Goal: Task Accomplishment & Management: Use online tool/utility

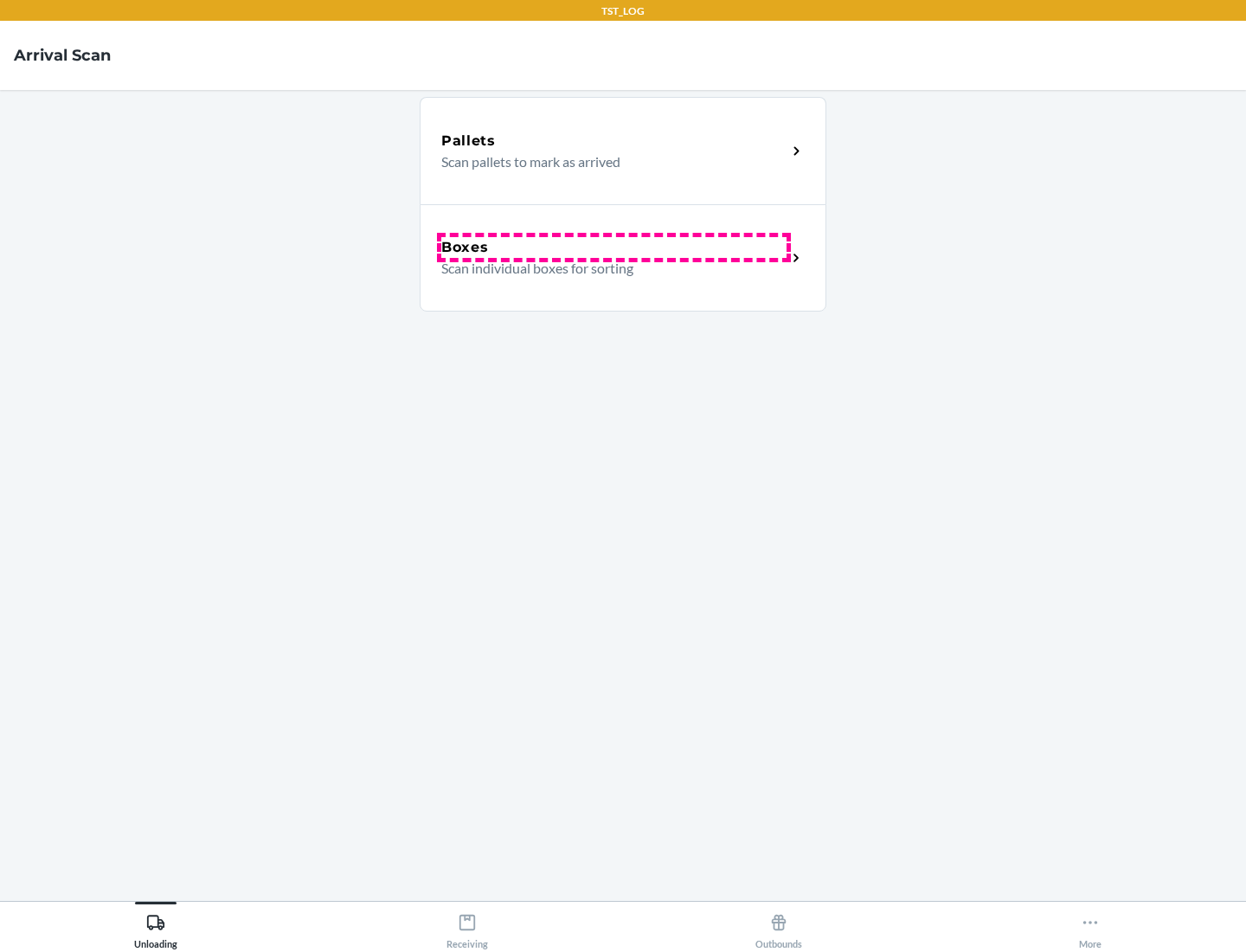
click at [613, 248] on div "Boxes" at bounding box center [614, 248] width 345 height 21
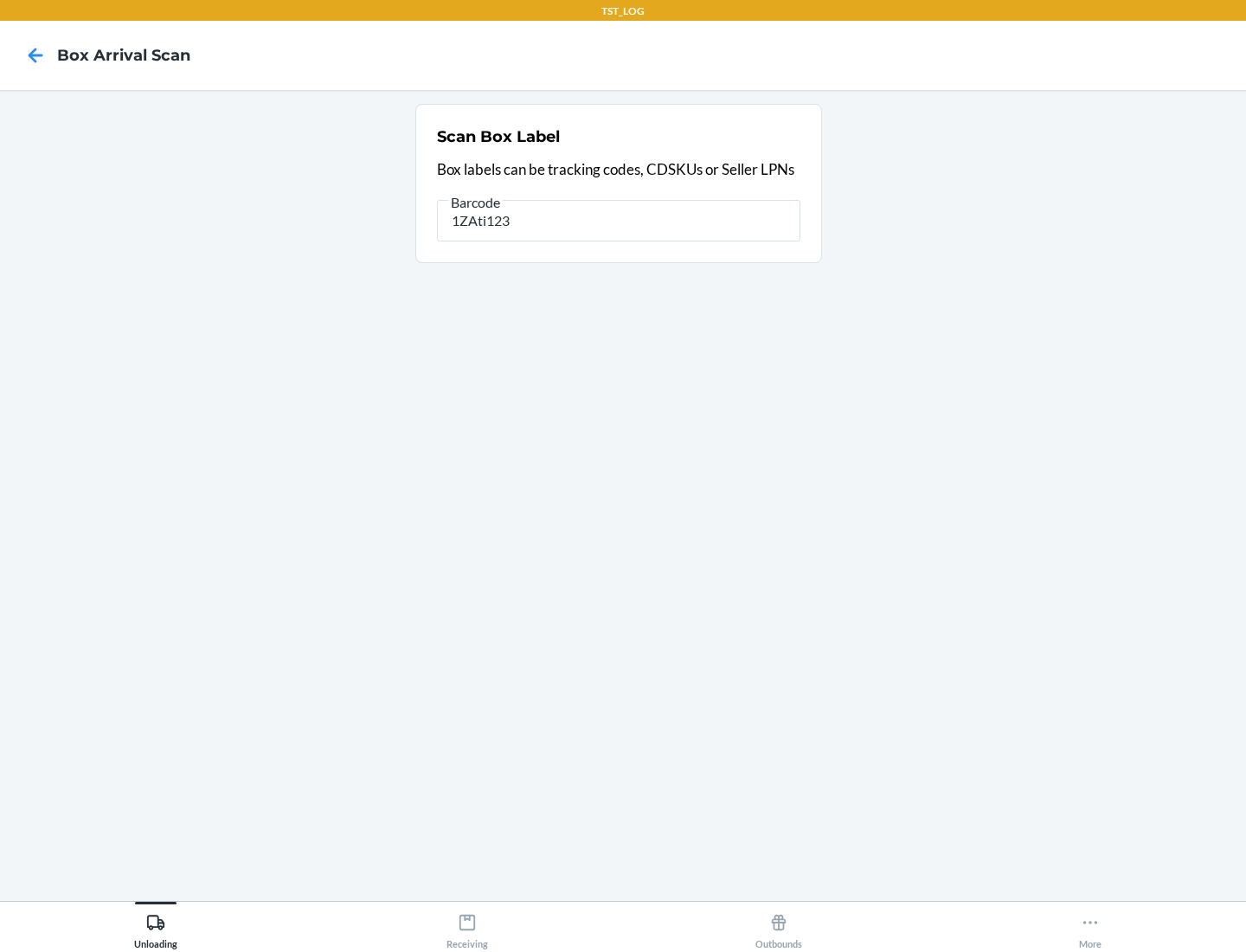
type input "1ZAti123"
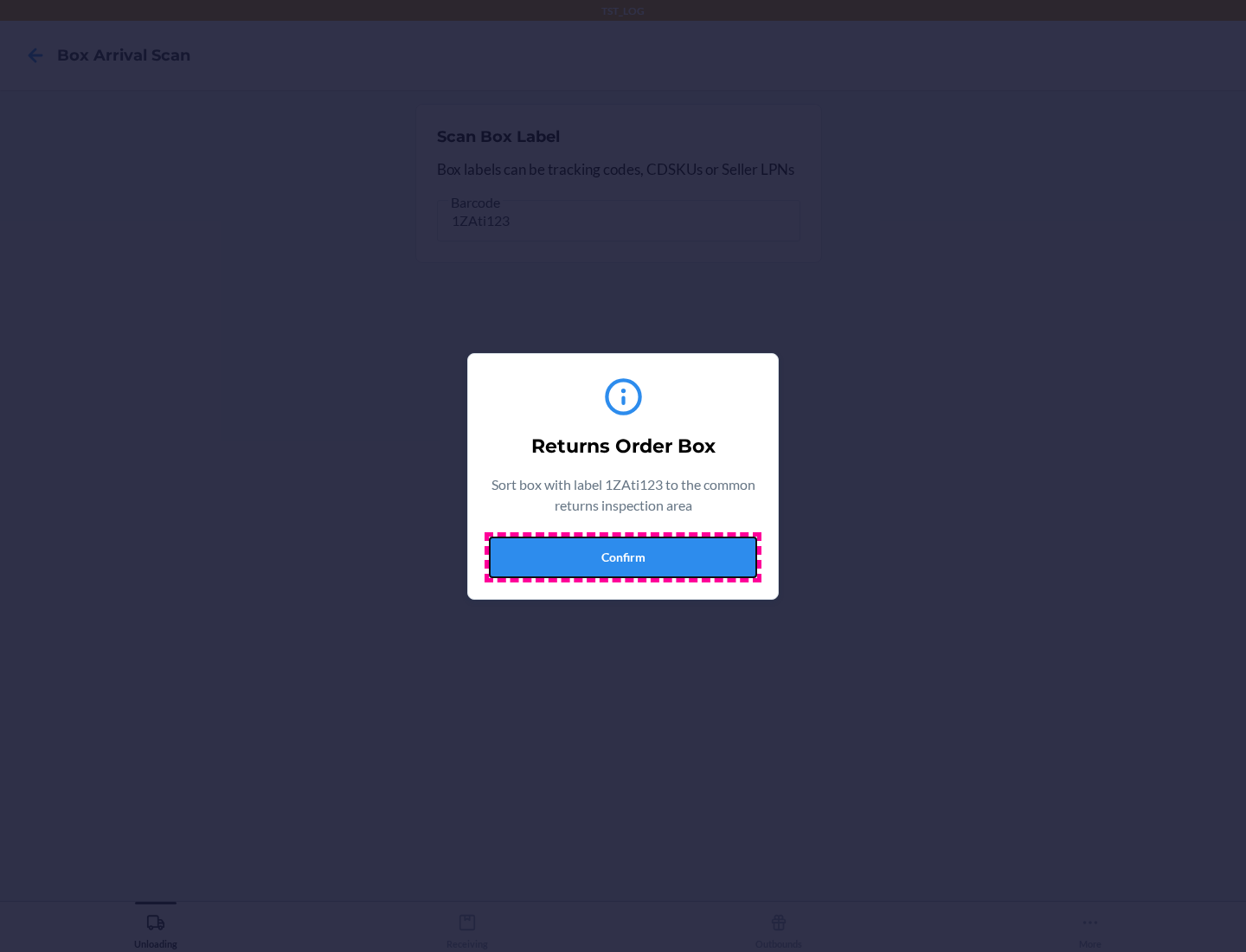
click at [623, 557] on button "Confirm" at bounding box center [623, 557] width 268 height 41
